Goal: Find specific page/section: Find specific page/section

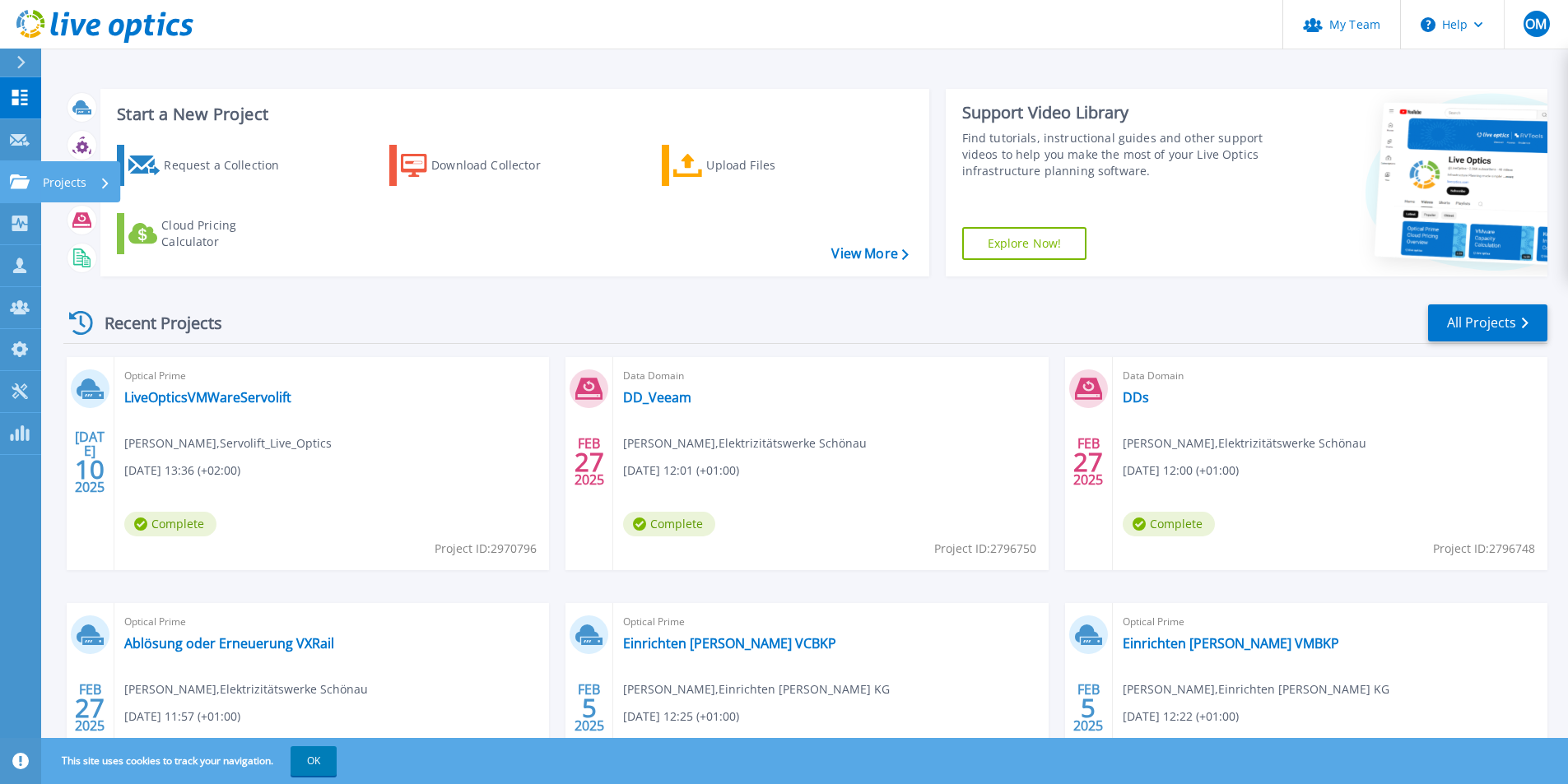
click at [25, 171] on link "Projects Projects" at bounding box center [20, 182] width 41 height 42
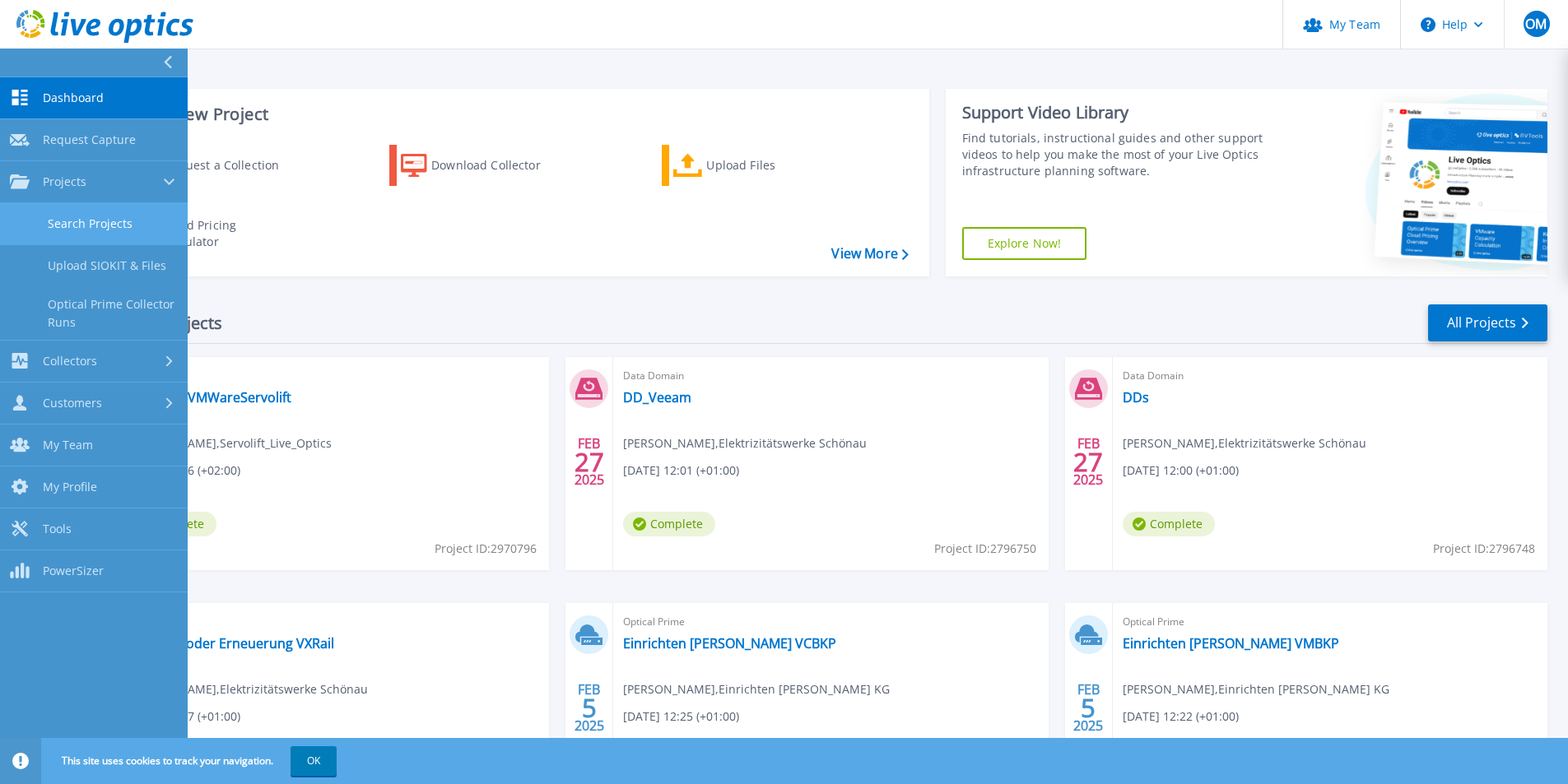
click at [123, 229] on link "Search Projects" at bounding box center [94, 224] width 187 height 42
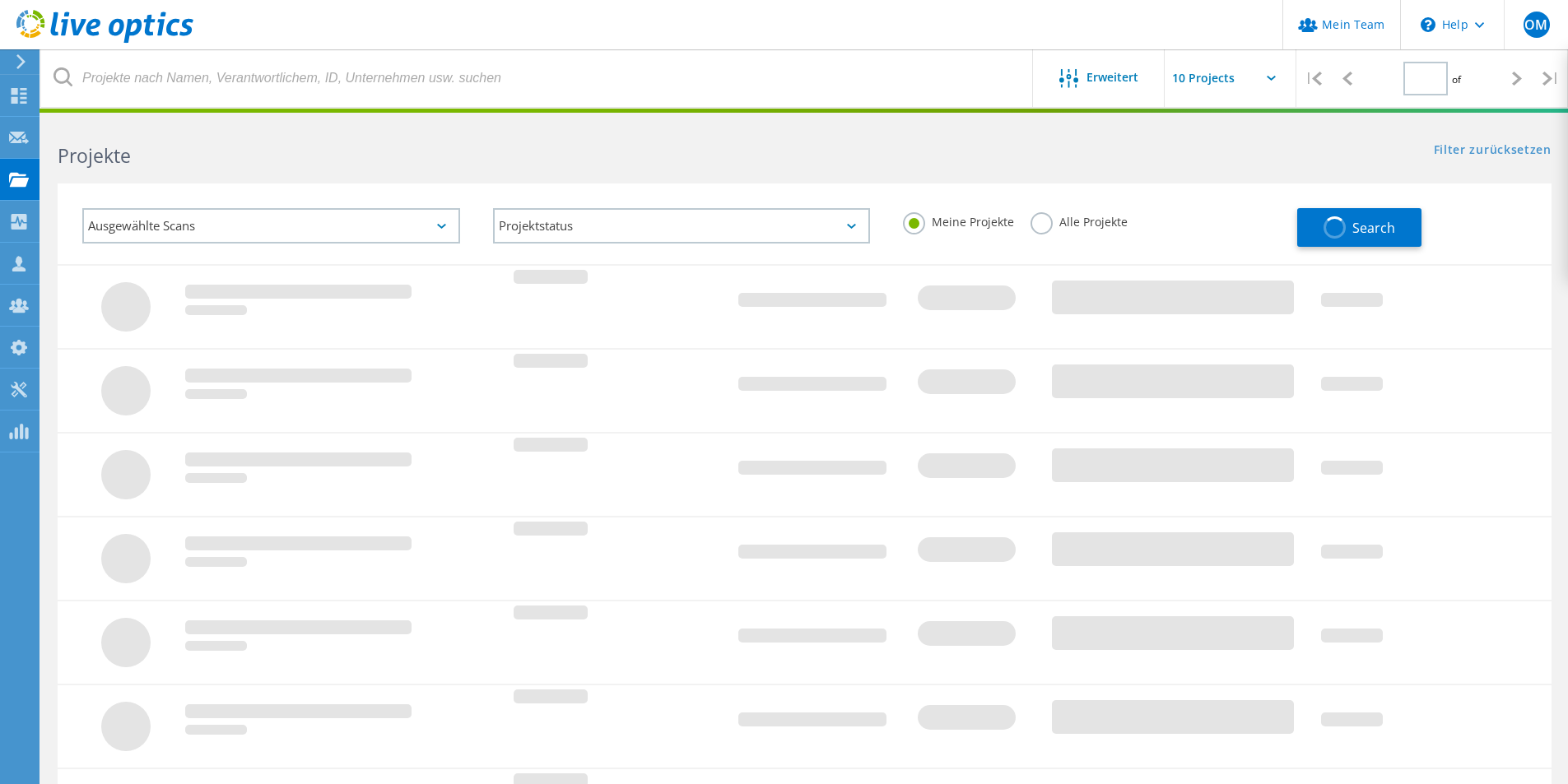
type input "1"
